Goal: Transaction & Acquisition: Purchase product/service

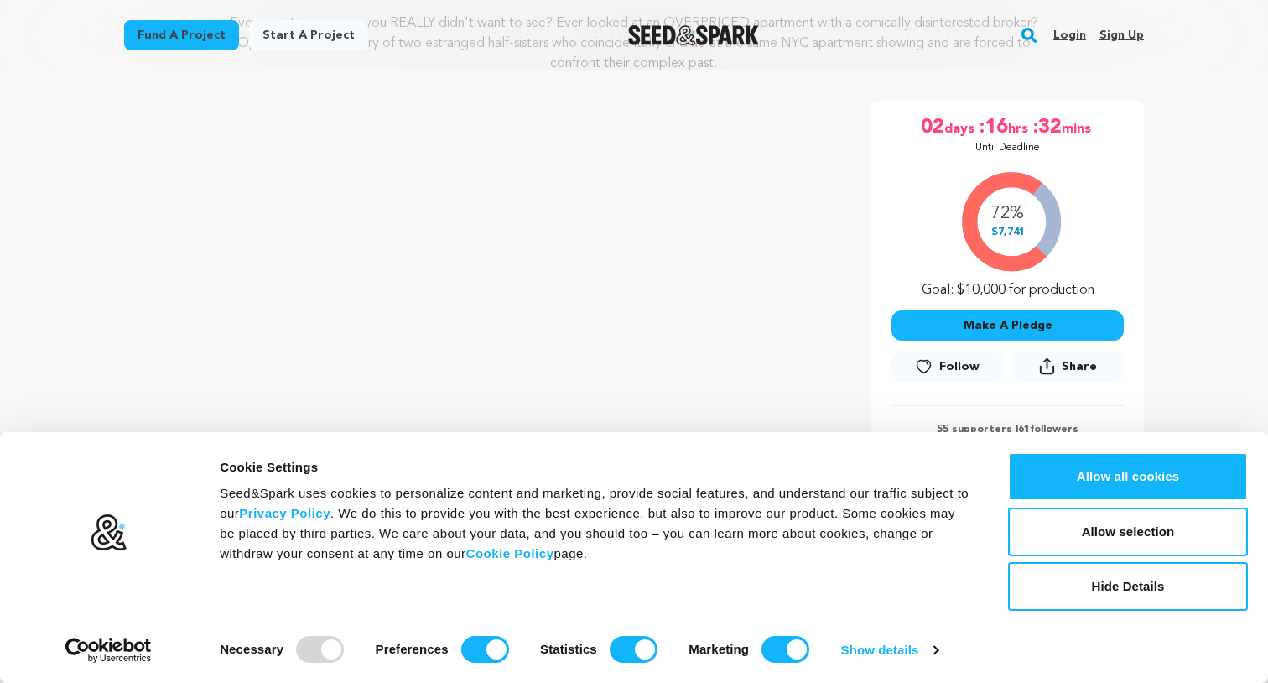
scroll to position [320, 0]
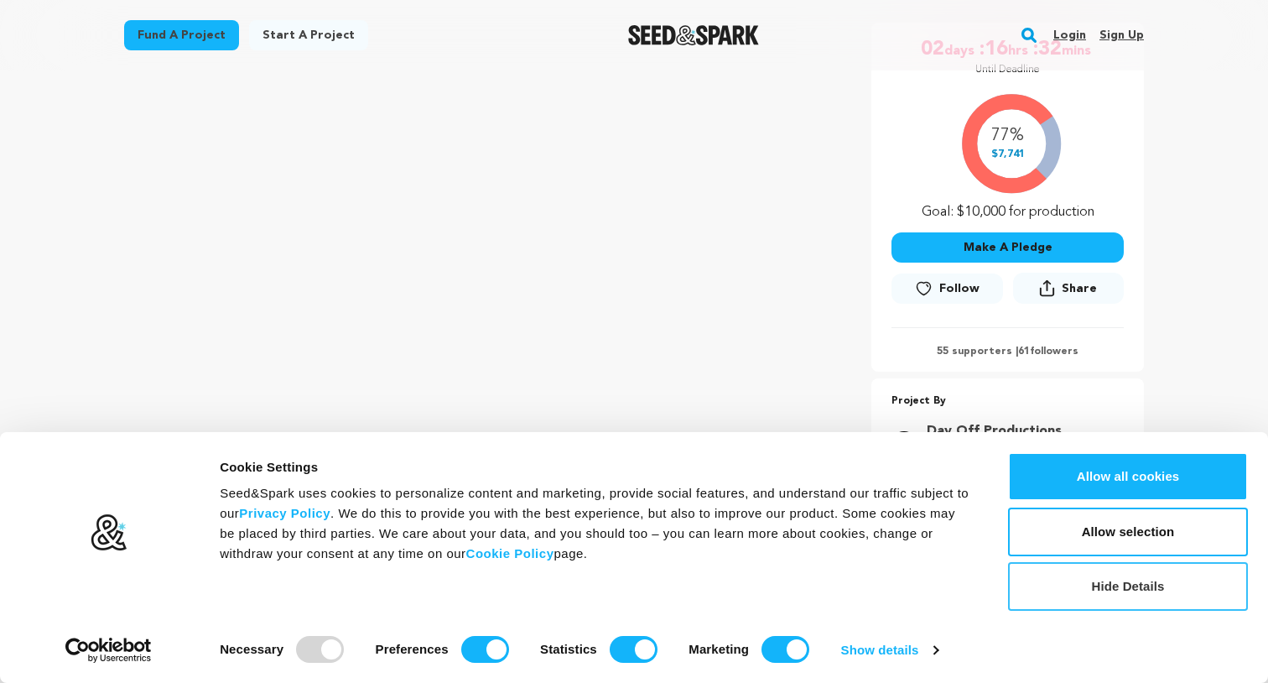
click at [1096, 580] on button "Hide Details" at bounding box center [1128, 586] width 240 height 49
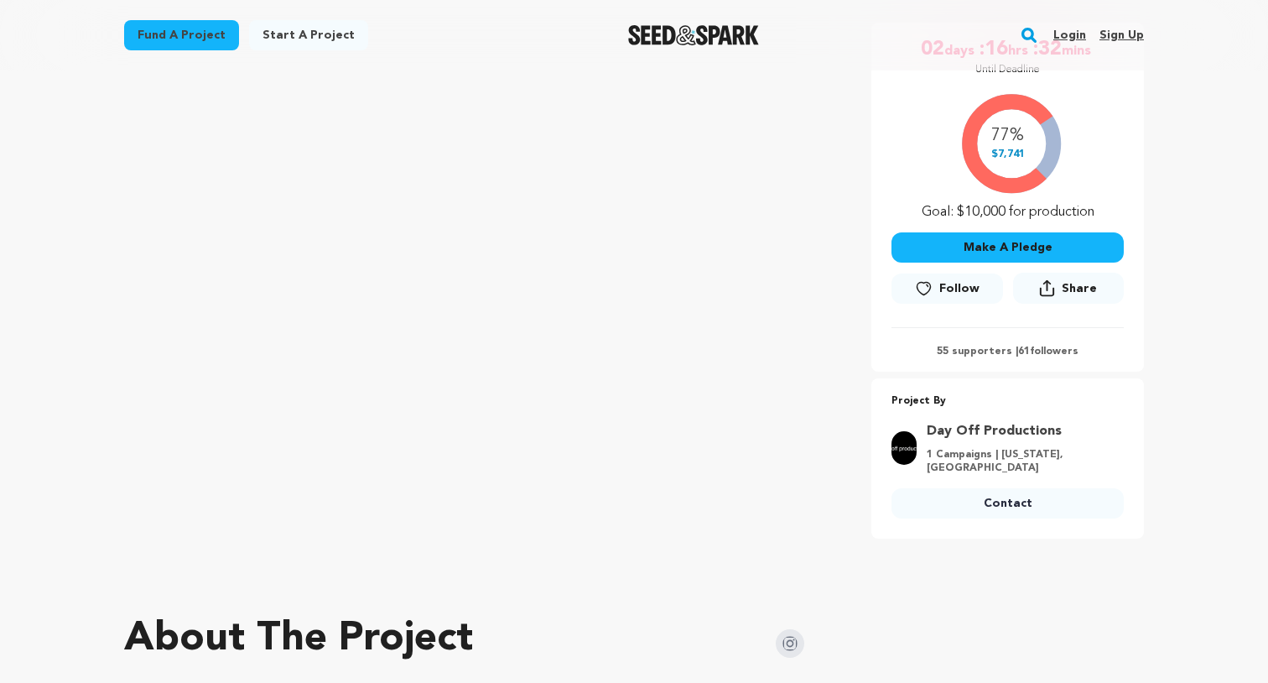
click at [1013, 253] on button "Make A Pledge" at bounding box center [1008, 247] width 232 height 30
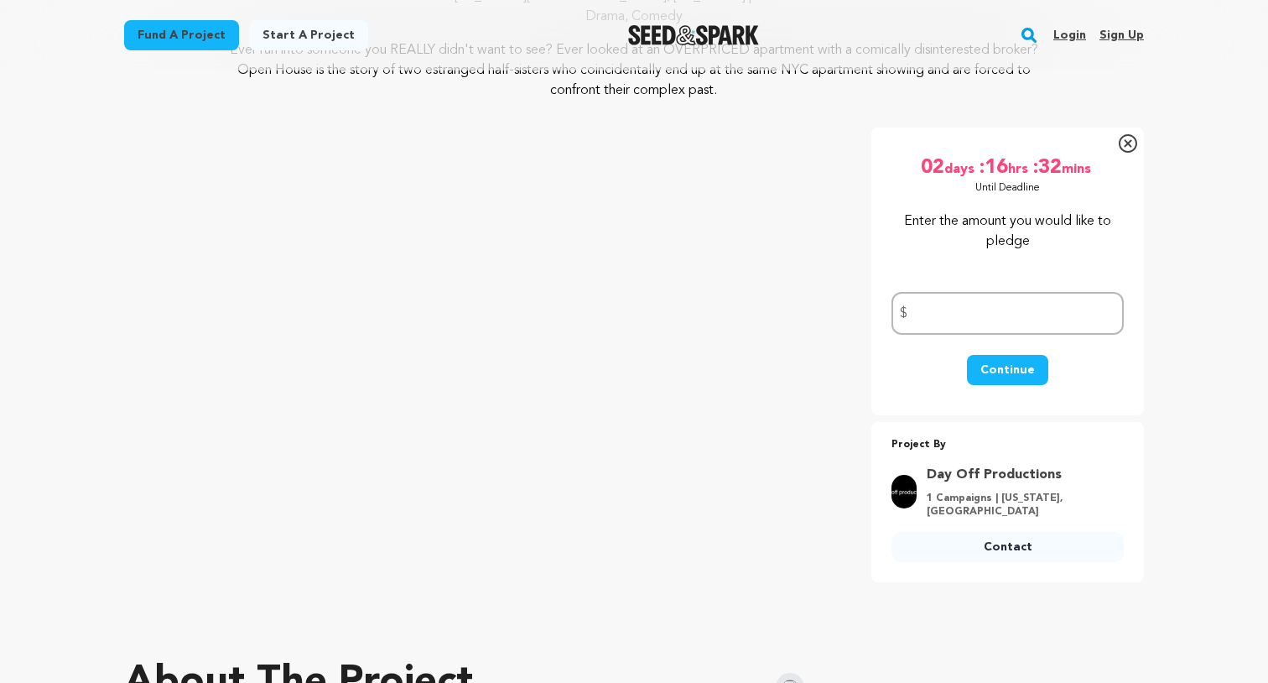
scroll to position [216, 0]
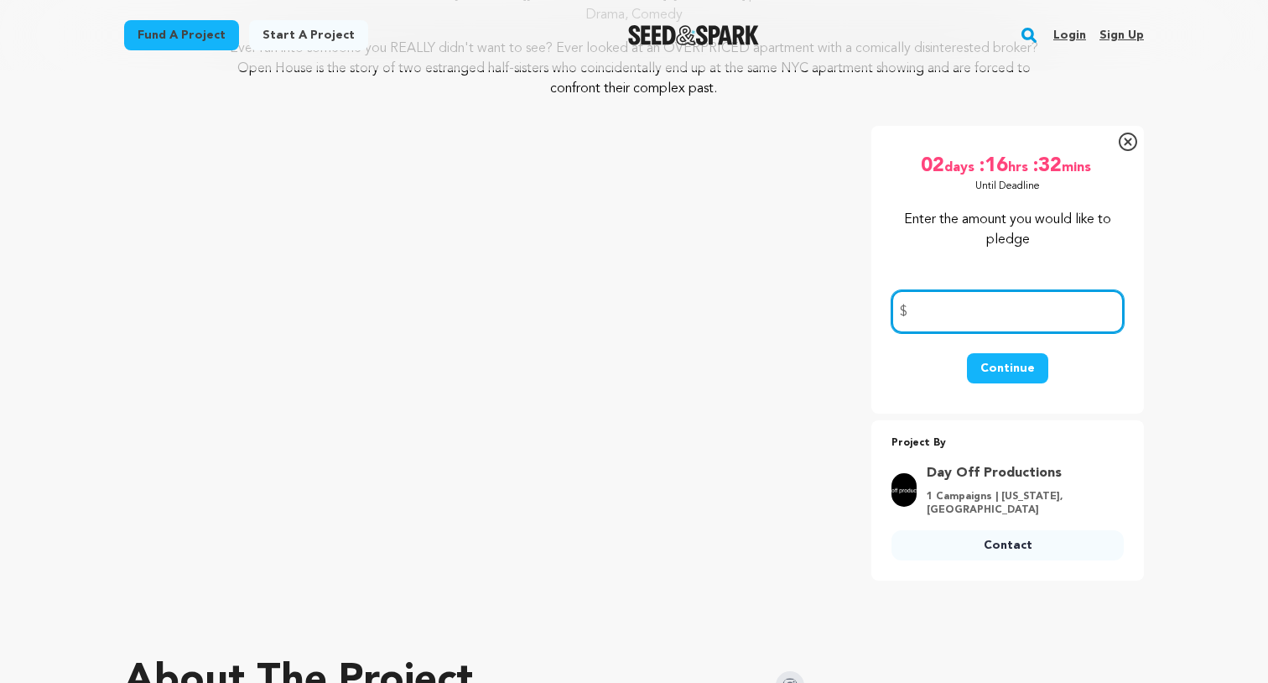
click at [958, 312] on input "number" at bounding box center [1008, 311] width 232 height 43
type input "50"
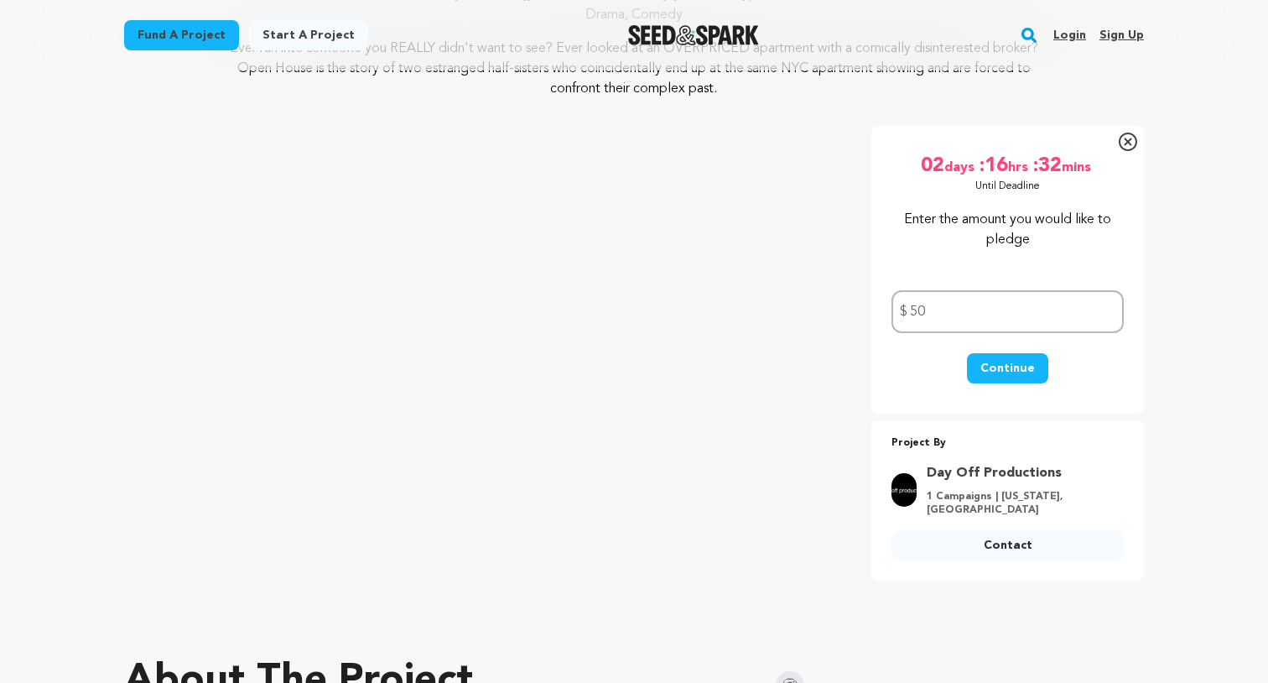
click at [996, 363] on button "Continue" at bounding box center [1007, 368] width 81 height 30
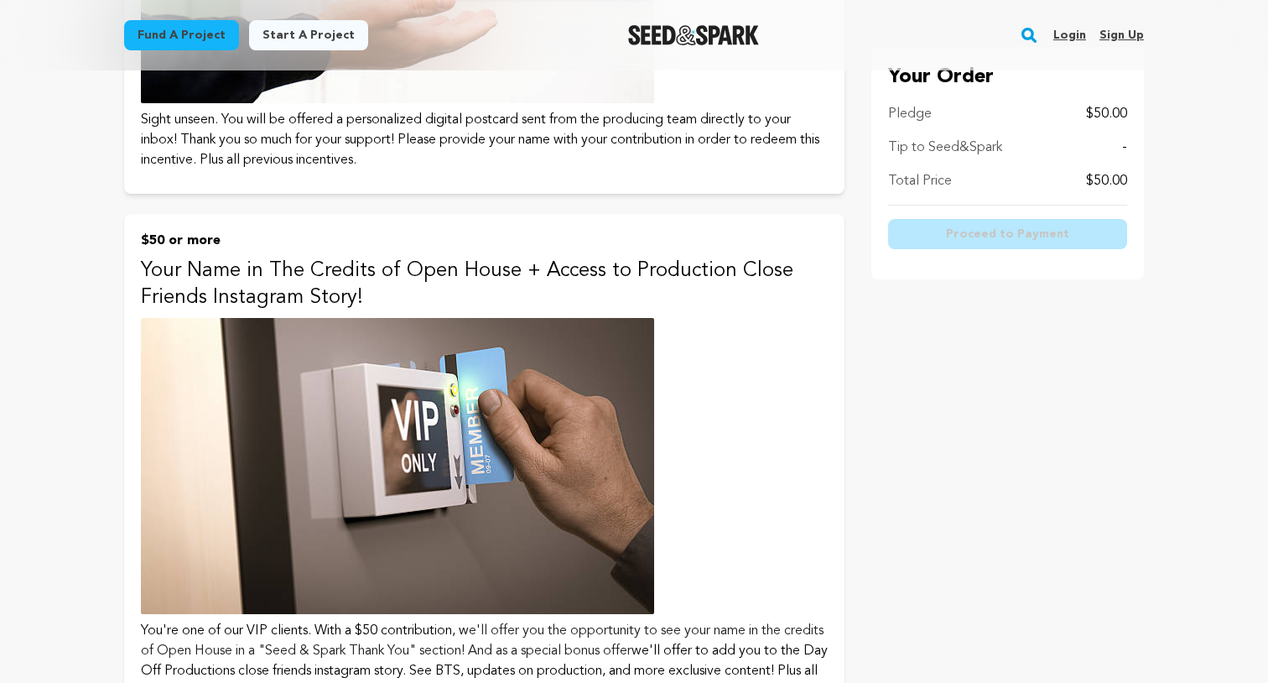
click at [439, 335] on img at bounding box center [397, 466] width 513 height 296
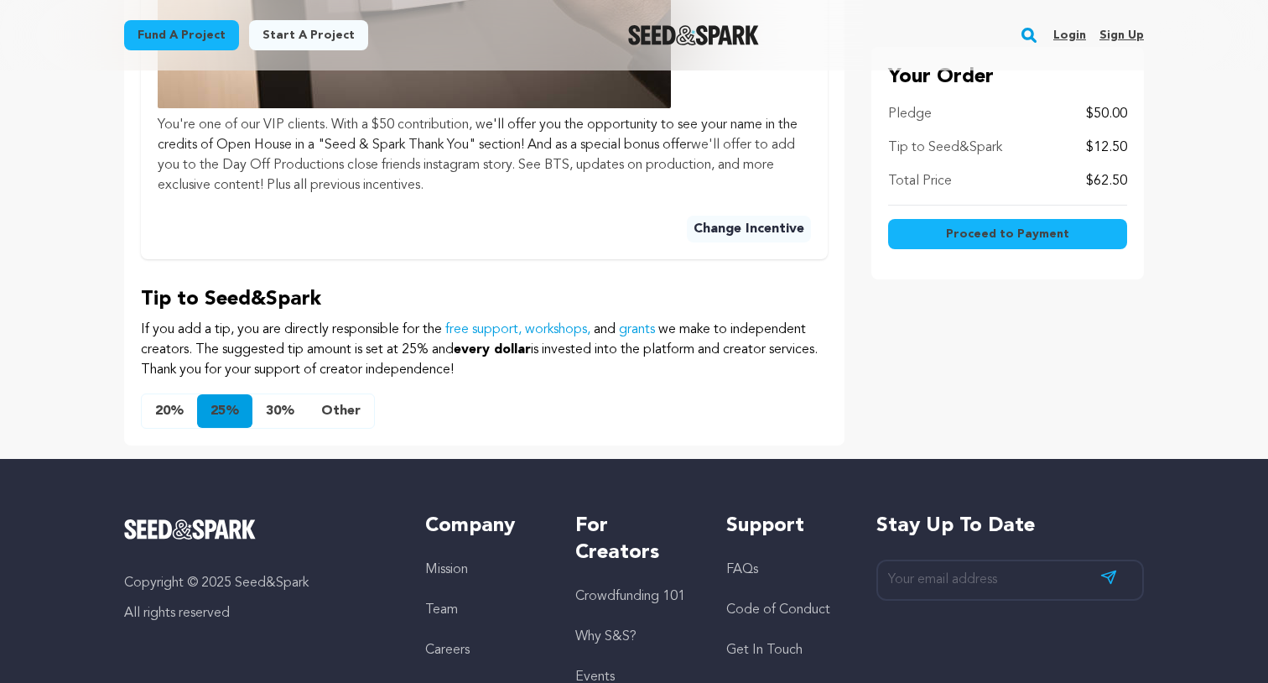
scroll to position [849, 0]
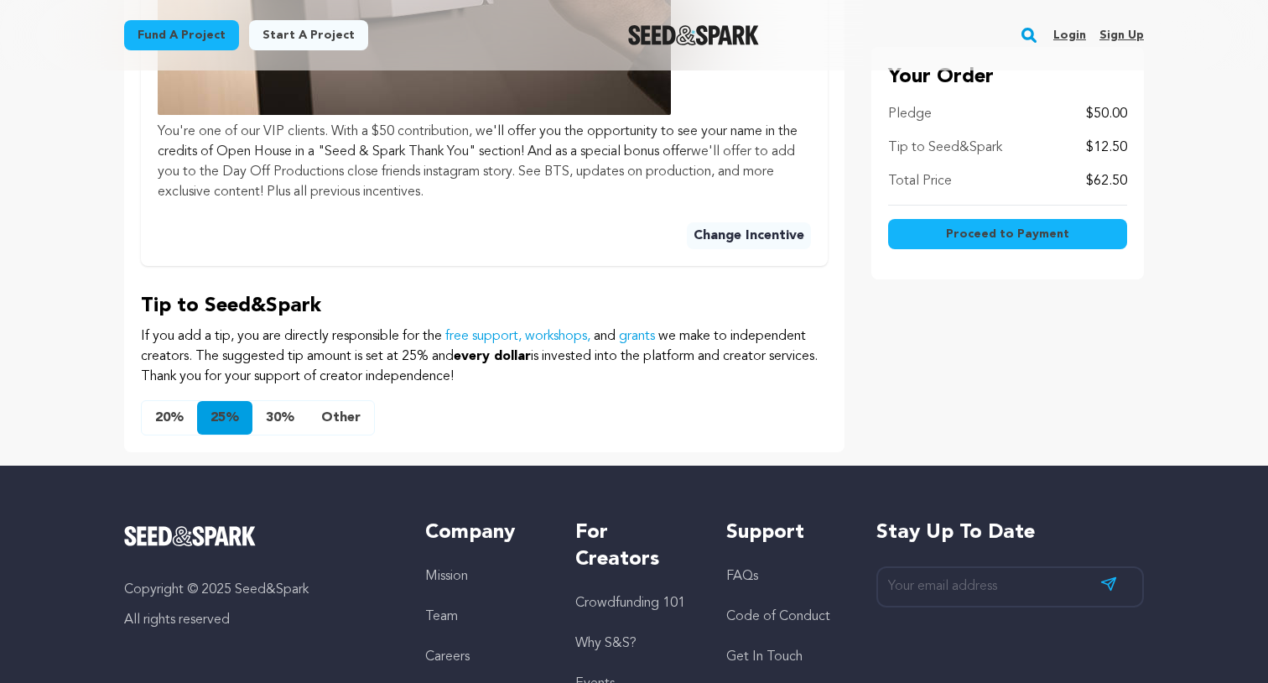
click at [341, 416] on button "Other" at bounding box center [341, 418] width 66 height 34
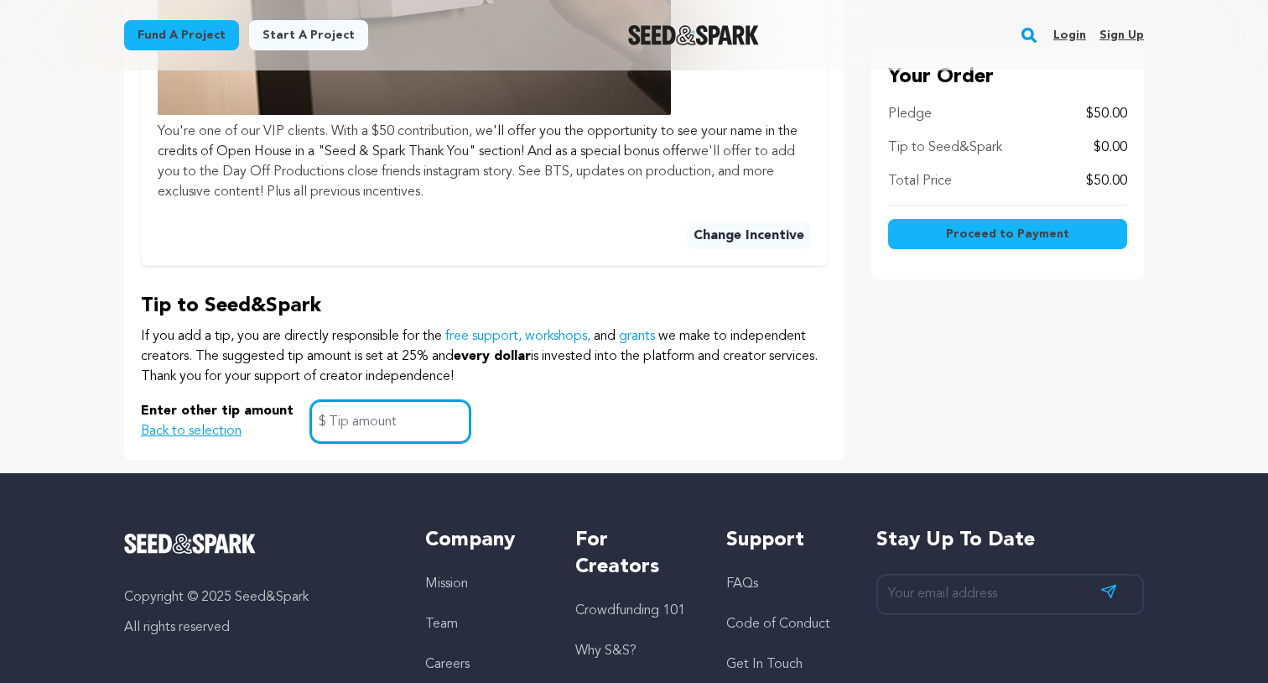
click at [340, 415] on input "text" at bounding box center [390, 421] width 160 height 43
type input "0"
click button "$10 or more Invite to Director's "Open House" Spotify Playlist! Right this way,…" at bounding box center [0, 0] width 0 height 0
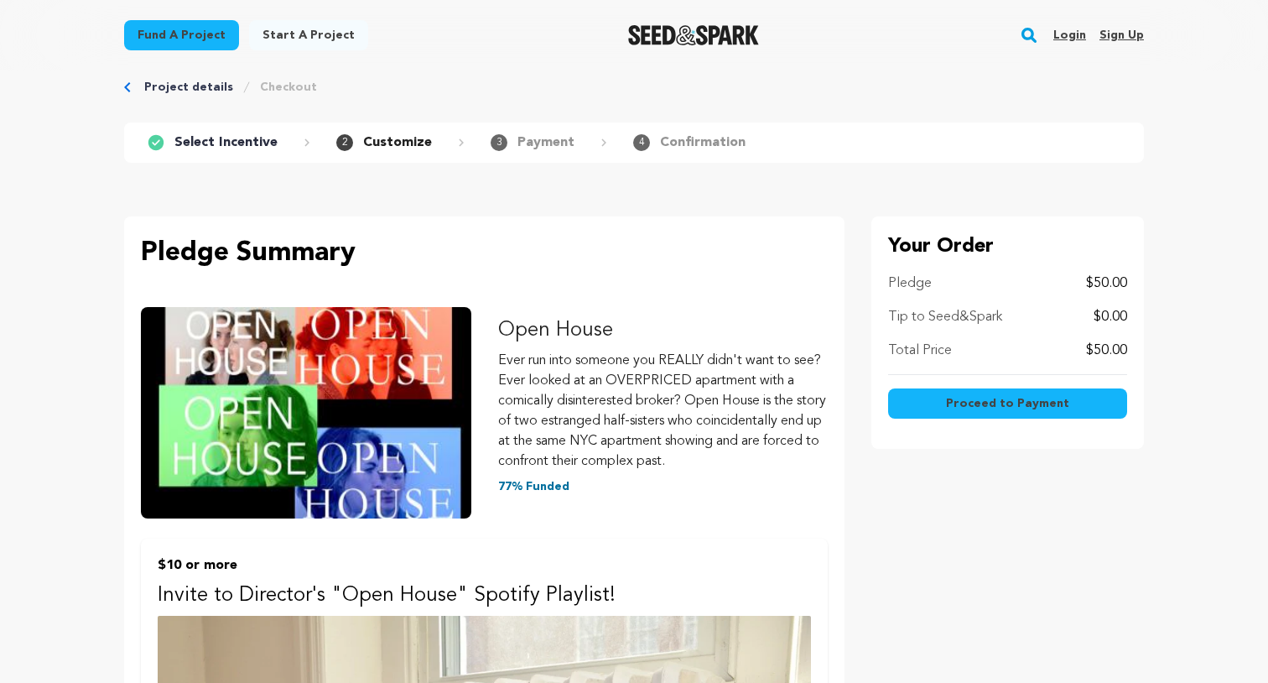
scroll to position [0, 0]
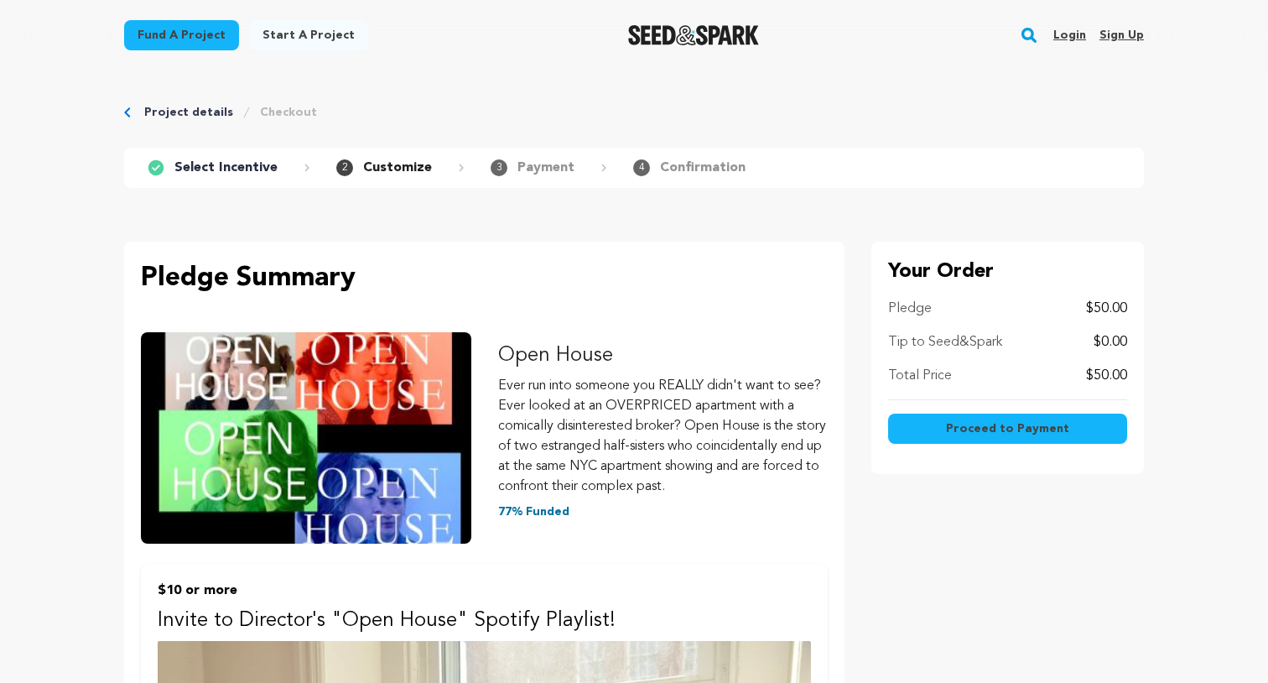
click at [1066, 437] on button "Proceed to Payment" at bounding box center [1007, 429] width 239 height 30
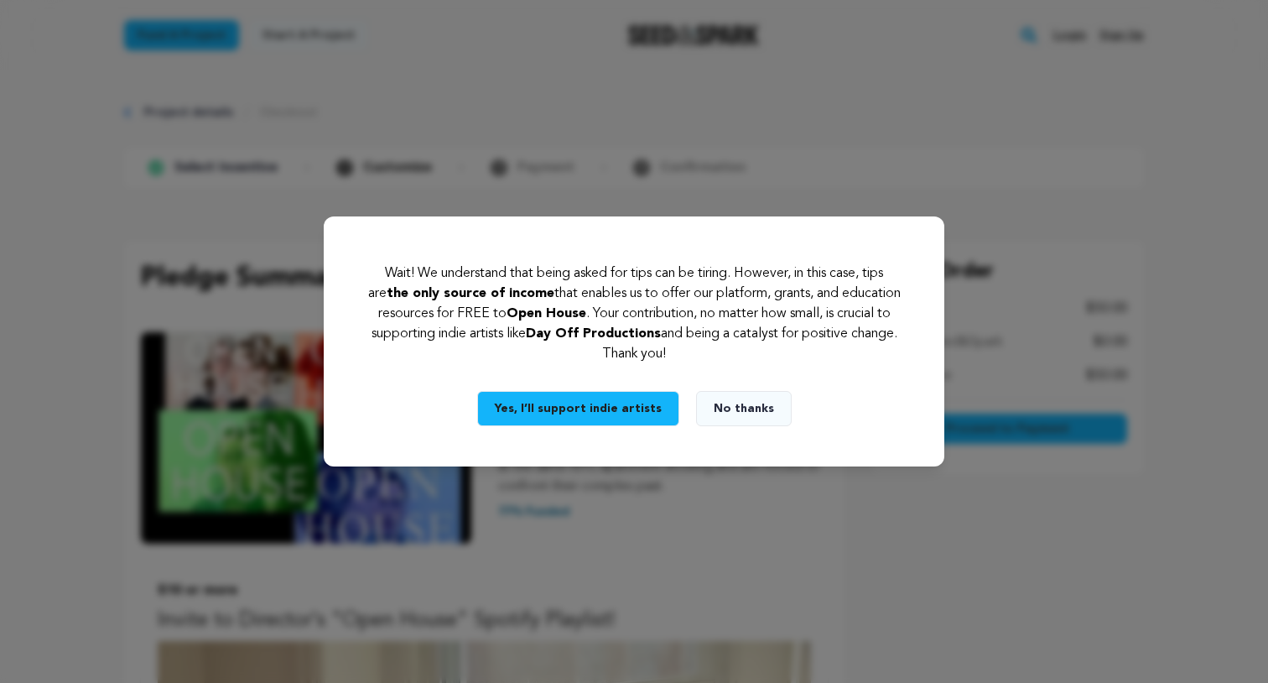
click at [700, 415] on button "No thanks" at bounding box center [744, 408] width 96 height 35
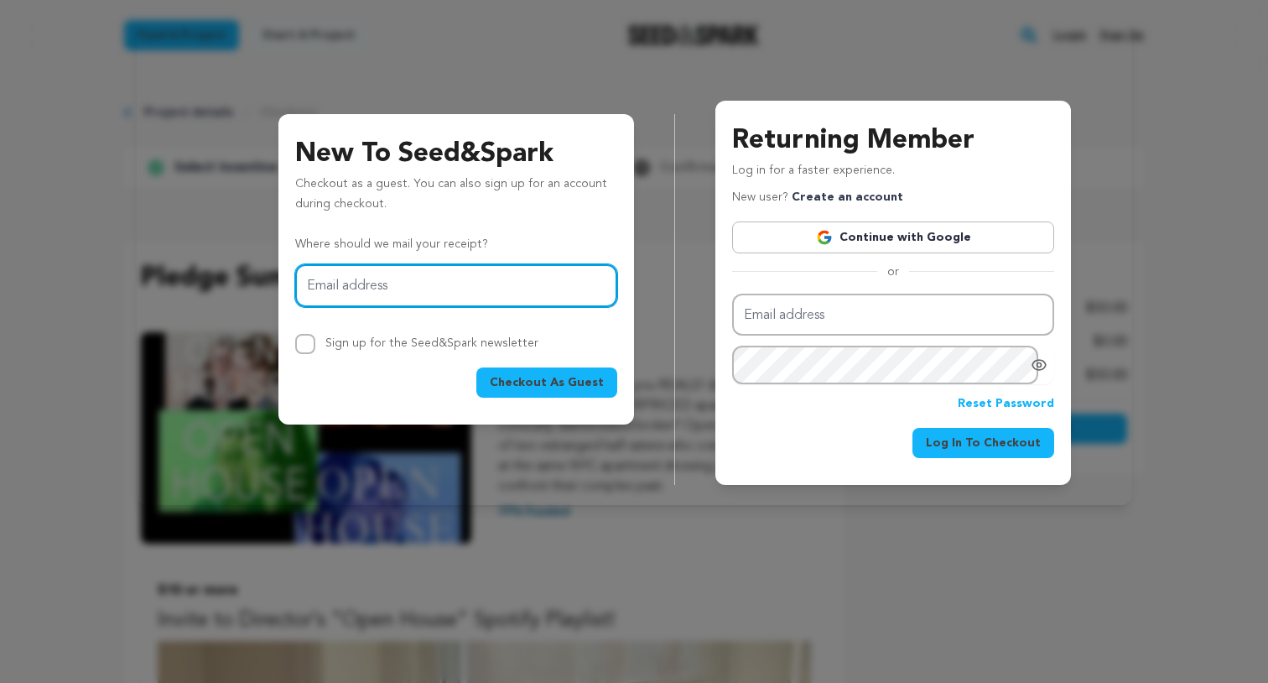
type input "samantha@samanthajoypearlman.com"
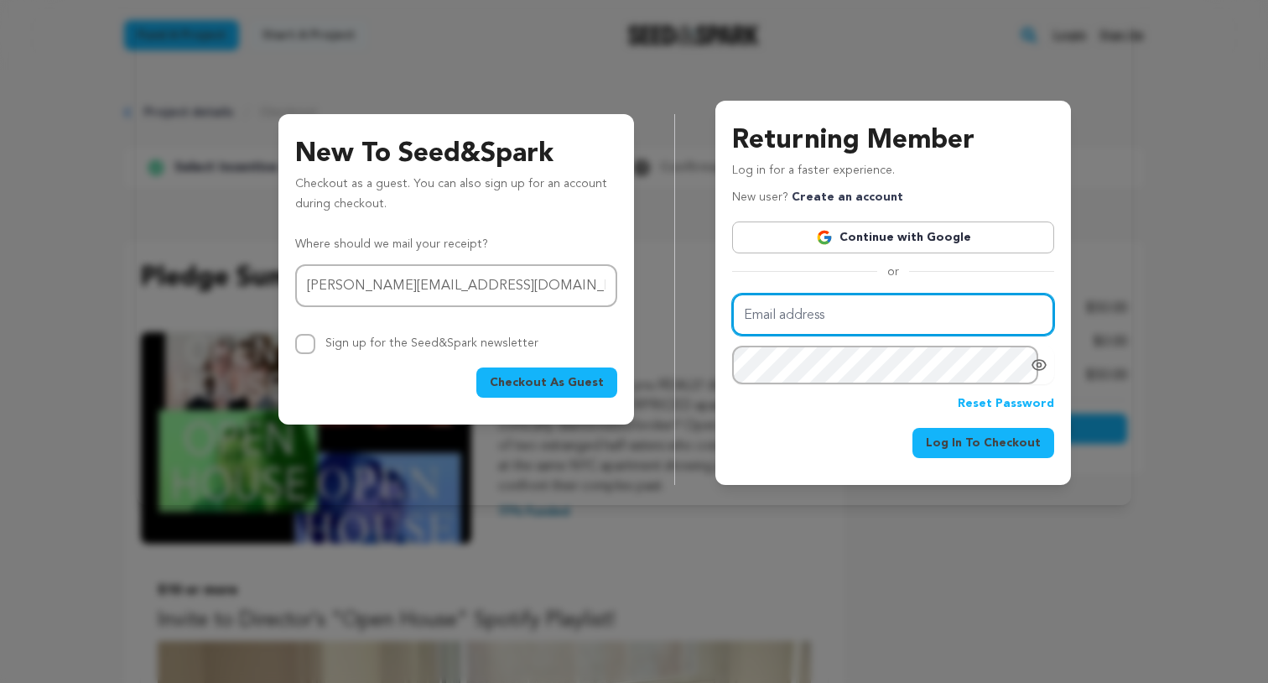
type input "samantha@samanthajoypearlman.com"
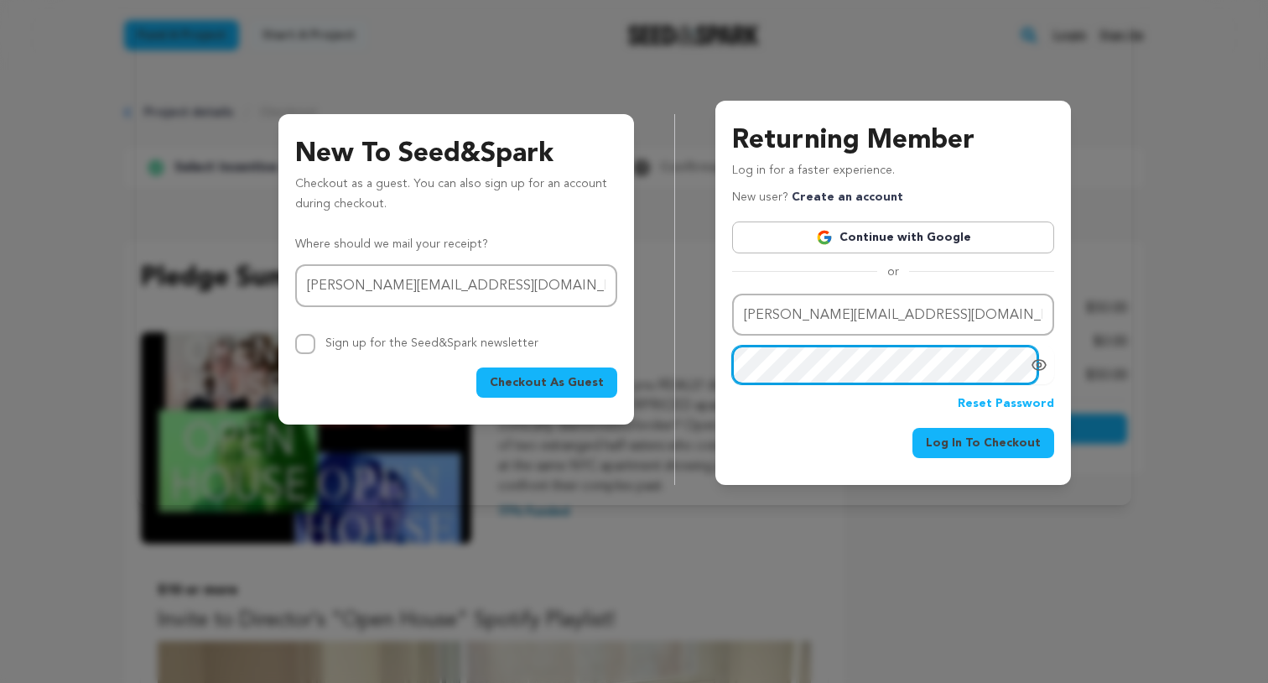
click at [987, 442] on button "Log In To Checkout" at bounding box center [984, 443] width 142 height 30
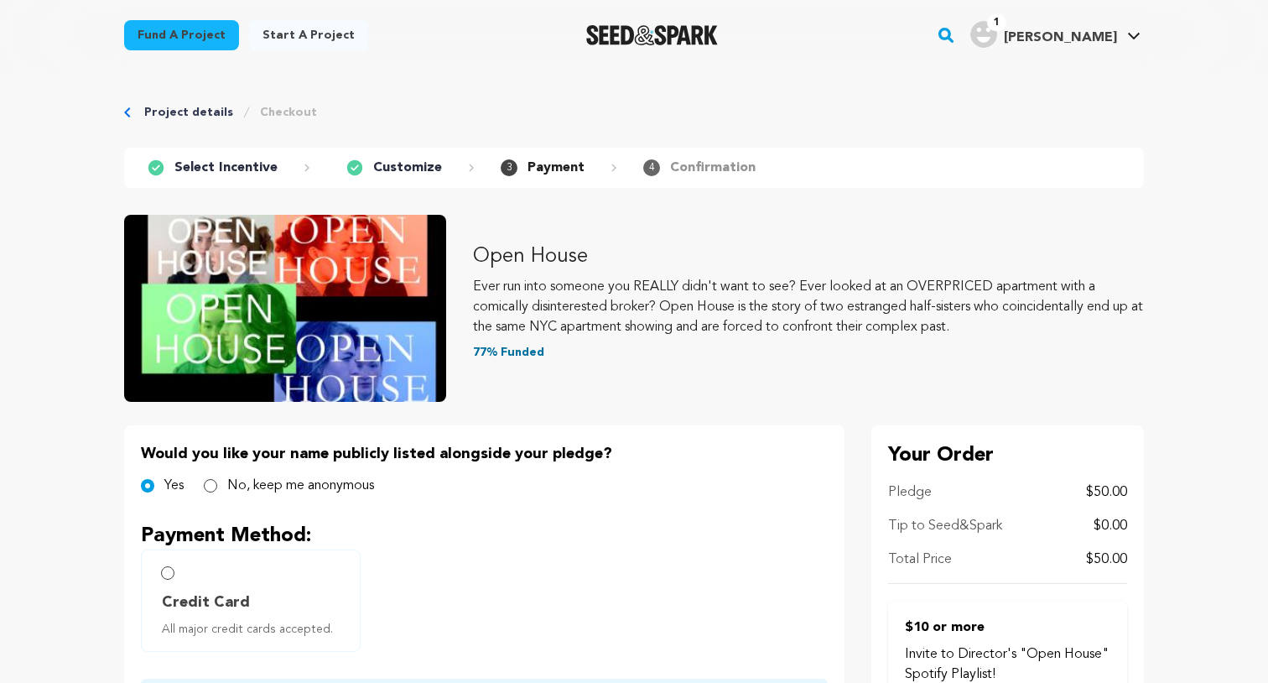
scroll to position [164, 0]
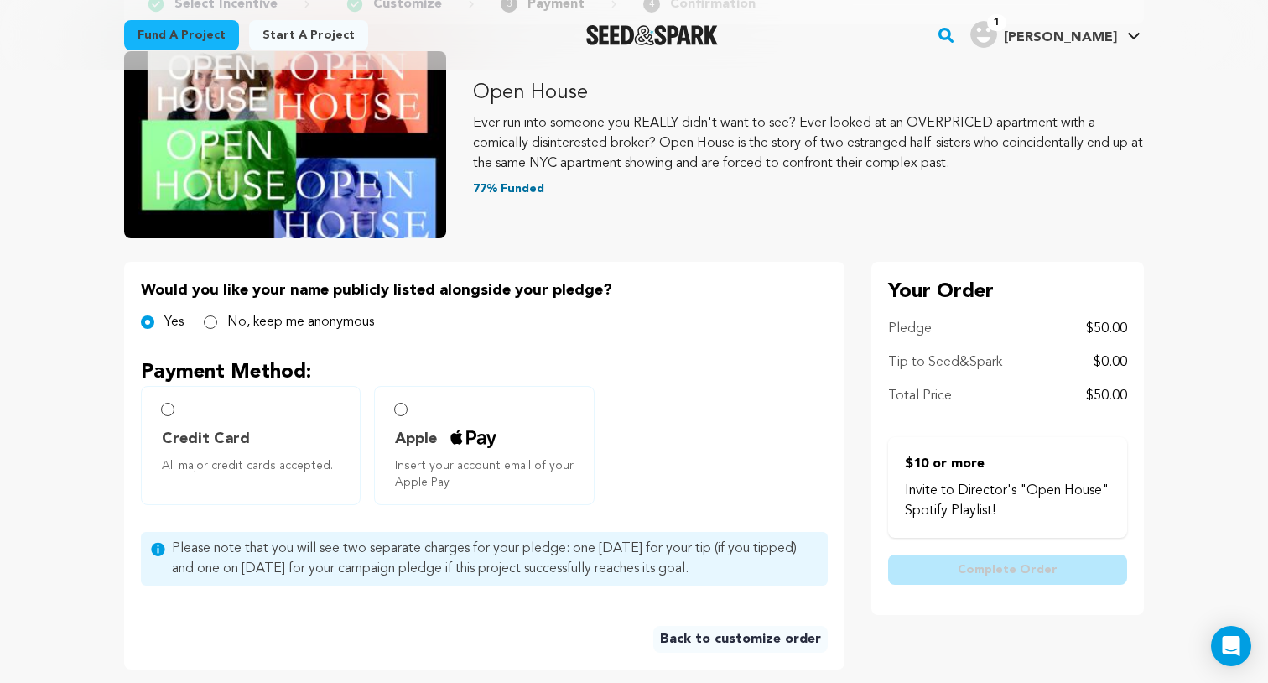
click at [400, 402] on div "Apple Insert your account email of your Apple Pay." at bounding box center [484, 445] width 220 height 119
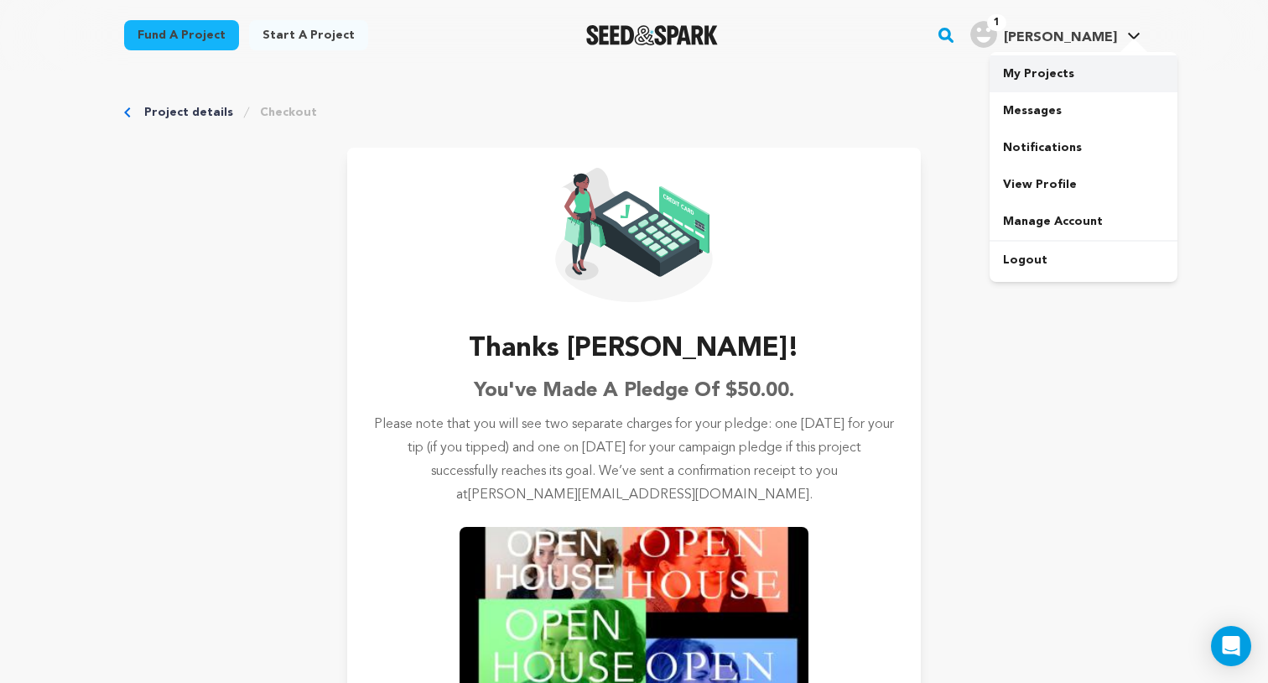
click at [1028, 71] on link "My Projects" at bounding box center [1084, 73] width 188 height 37
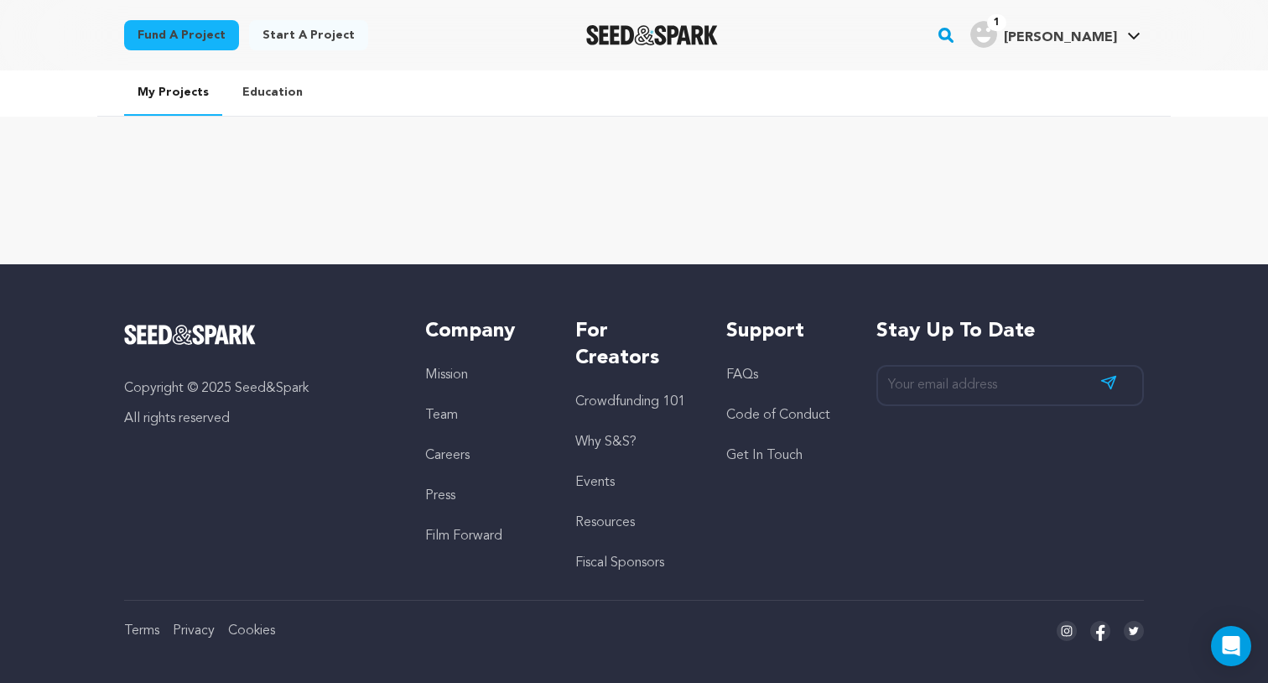
click at [188, 96] on link "My Projects" at bounding box center [173, 92] width 98 height 45
click at [271, 99] on link "Education" at bounding box center [272, 92] width 87 height 44
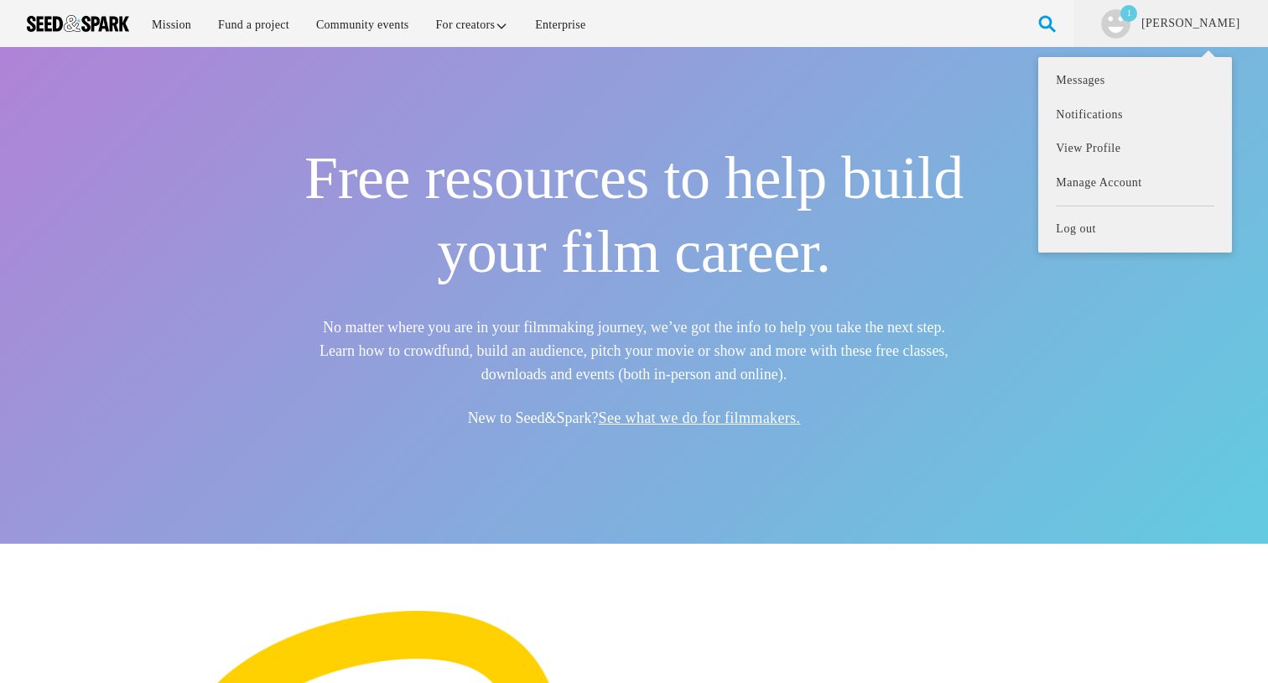
click at [1131, 23] on img at bounding box center [1115, 23] width 29 height 29
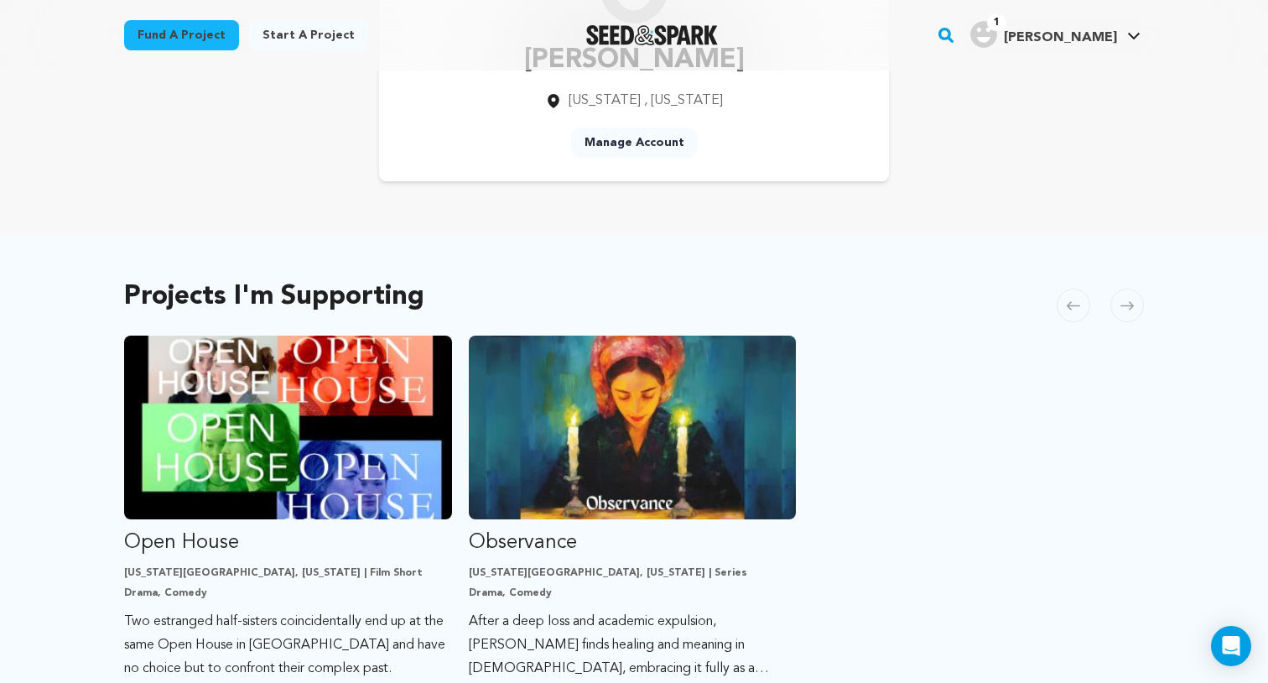
scroll to position [159, 0]
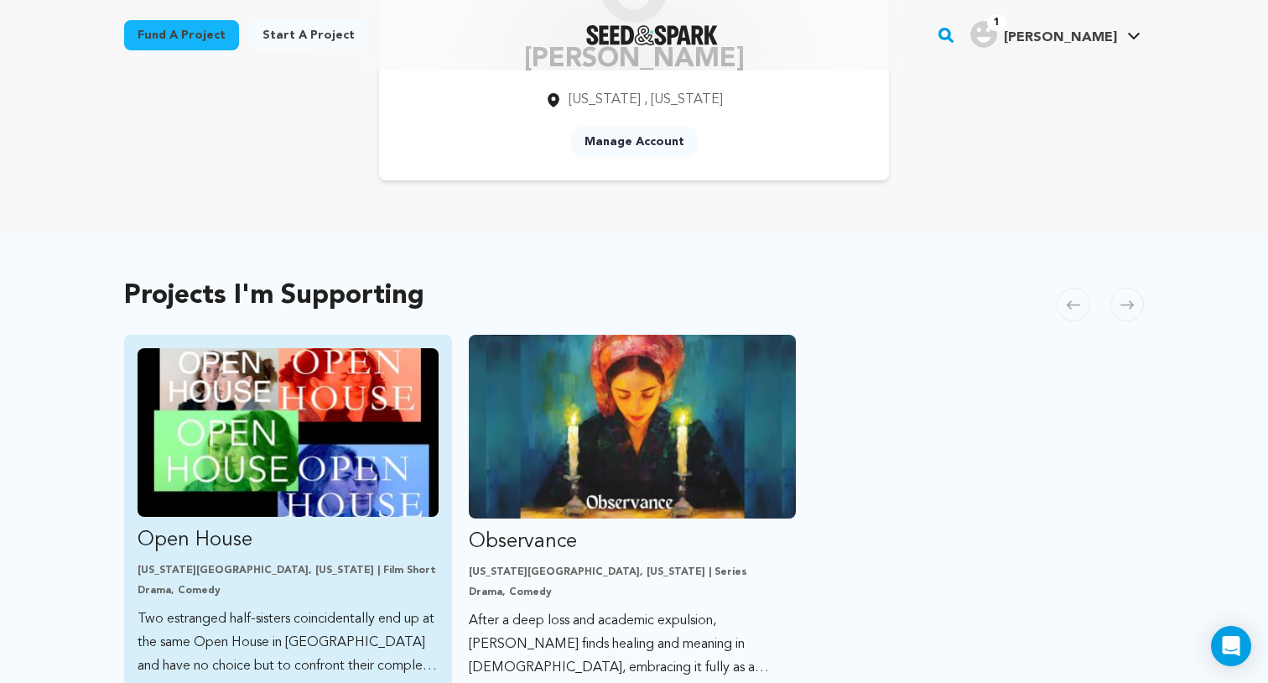
click at [301, 456] on img "Fund Open House" at bounding box center [288, 432] width 301 height 169
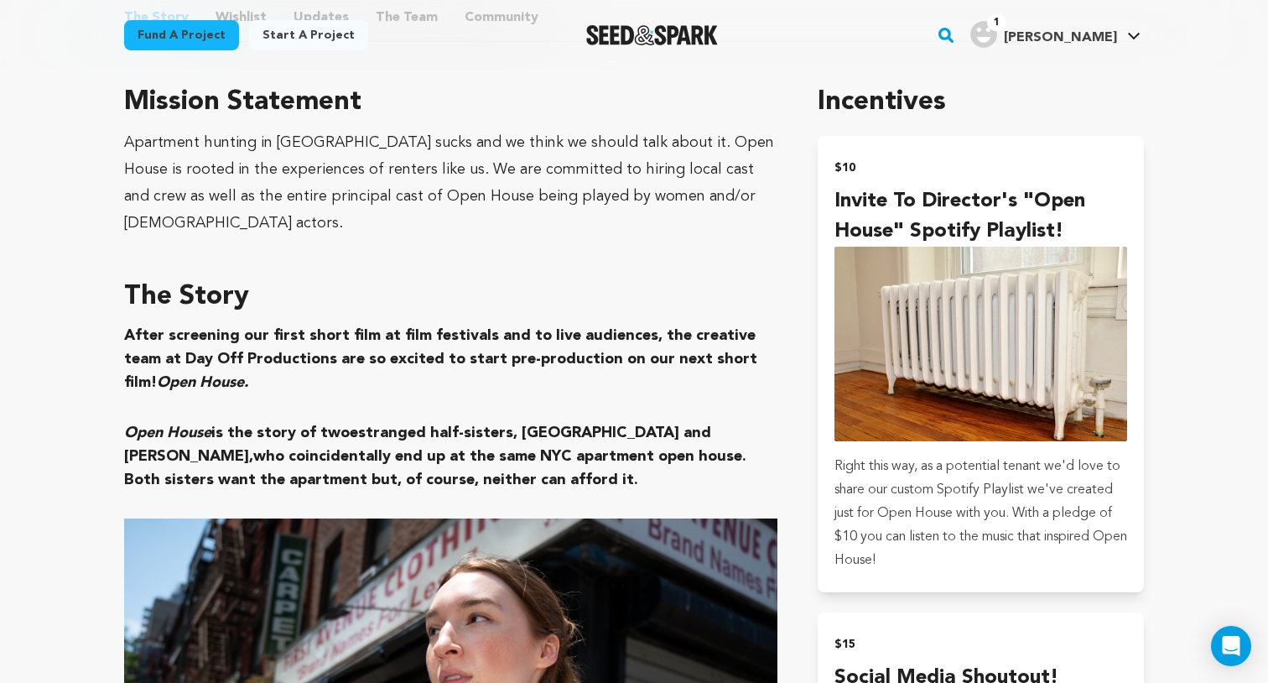
scroll to position [939, 0]
